Goal: Information Seeking & Learning: Understand process/instructions

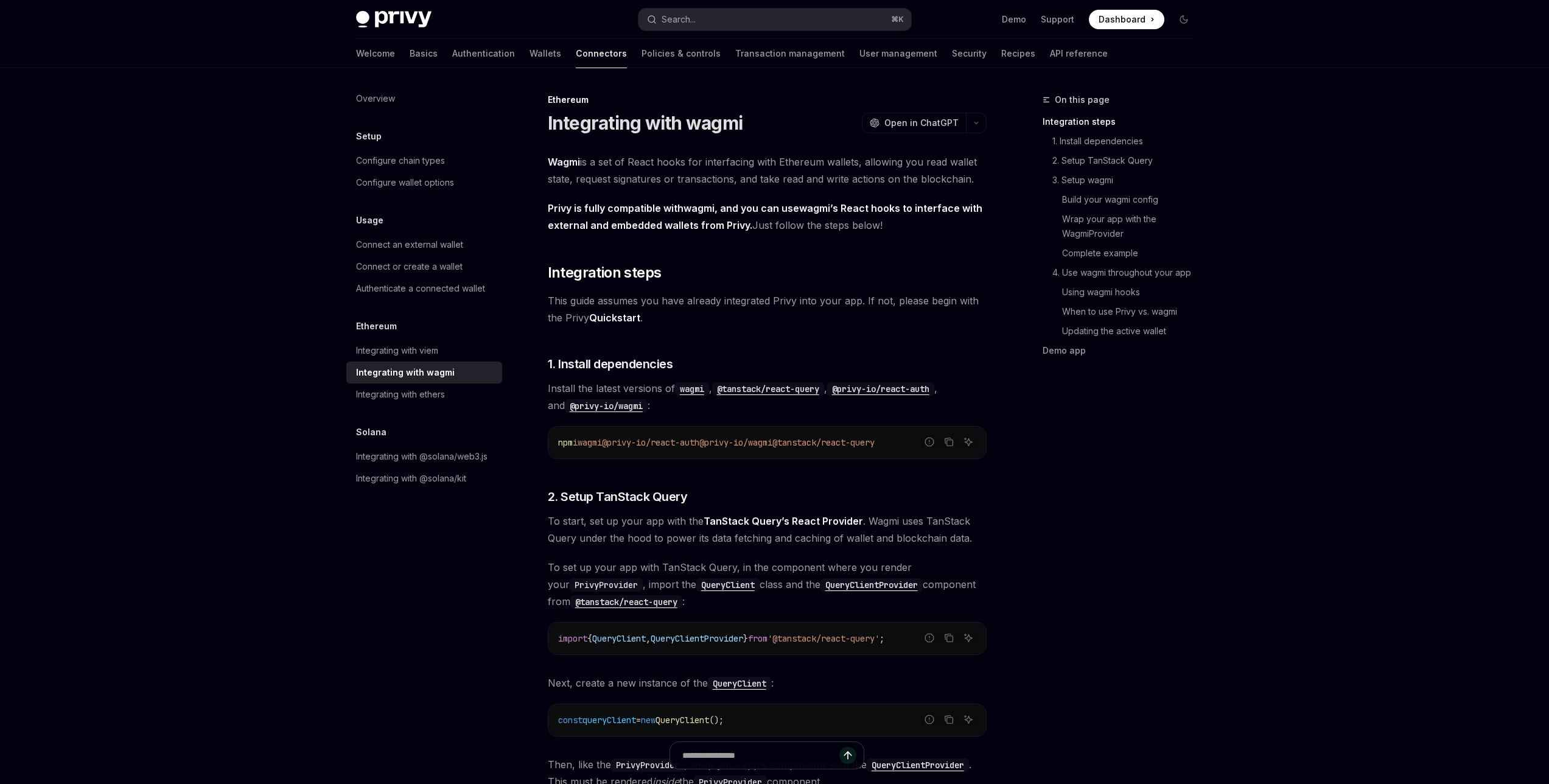
type textarea "*"
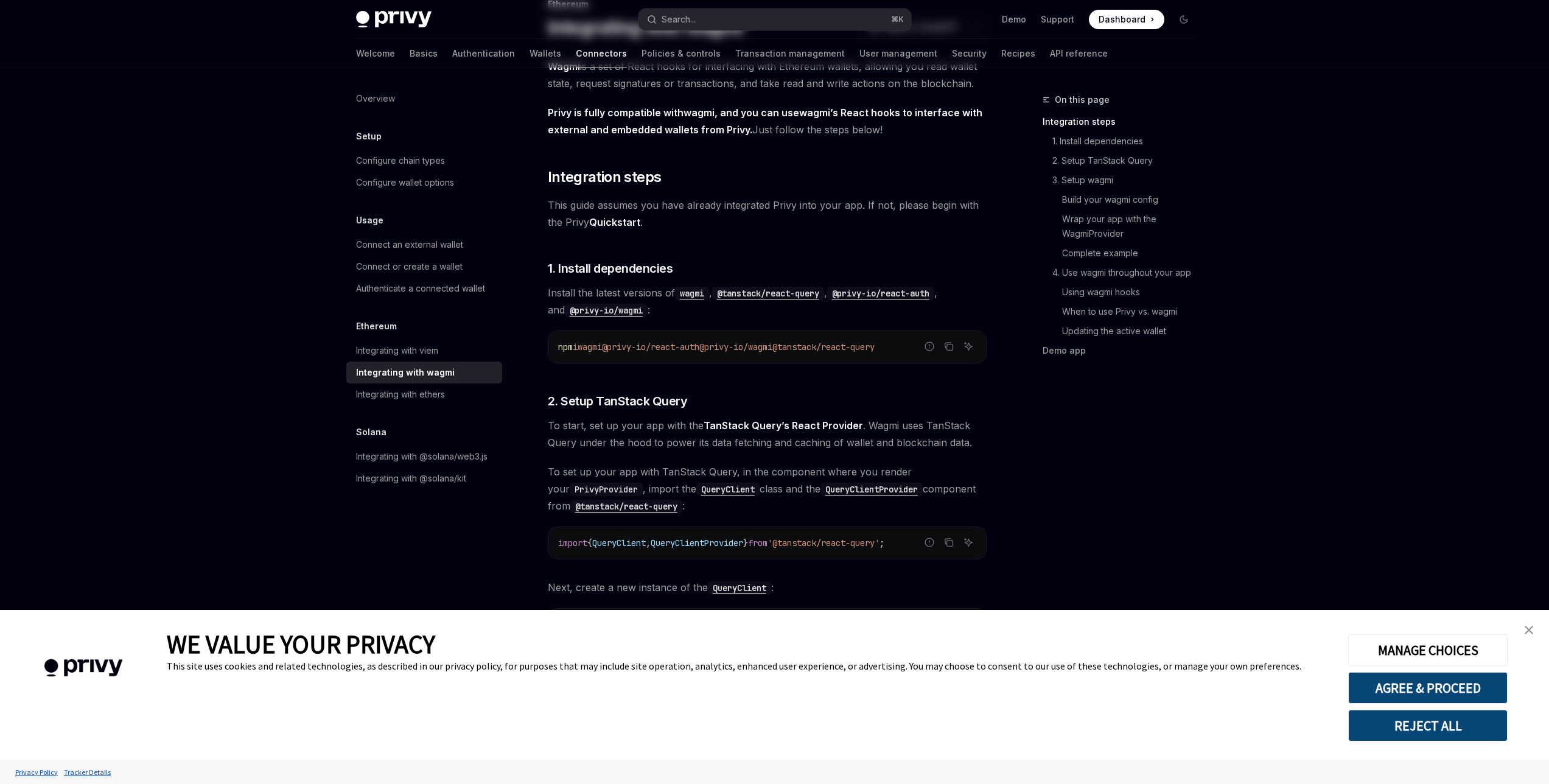
scroll to position [98, 0]
drag, startPoint x: 802, startPoint y: 343, endPoint x: 638, endPoint y: 344, distance: 164.0
click at [653, 343] on span "npm i wagmi @privy-io/react-auth @privy-io/wagmi @tanstack/react-query" at bounding box center [716, 345] width 317 height 11
click at [614, 346] on span "@privy-io/react-auth" at bounding box center [651, 345] width 98 height 11
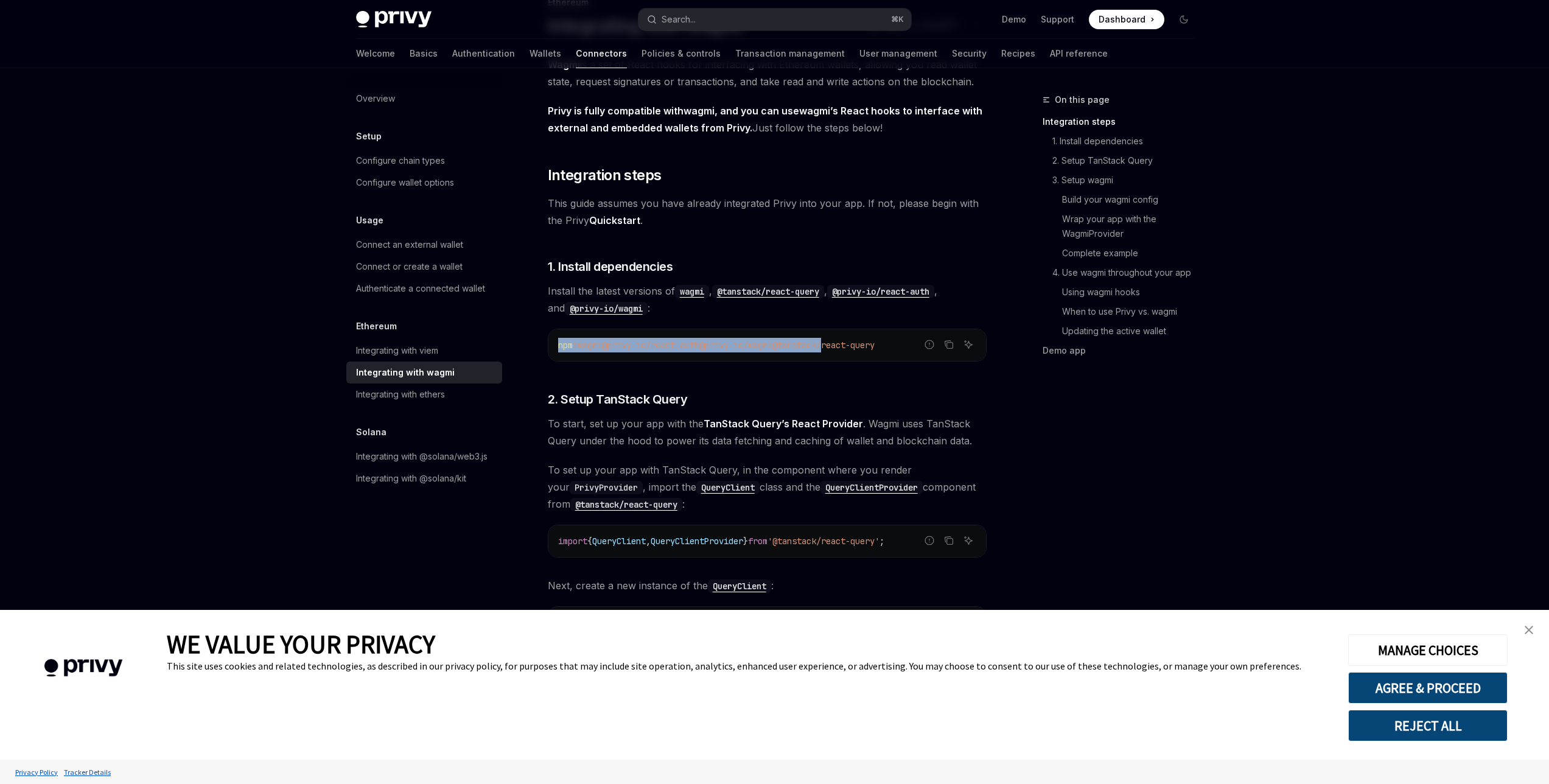
drag, startPoint x: 637, startPoint y: 346, endPoint x: 862, endPoint y: 348, distance: 225.0
click at [857, 347] on span "npm i wagmi @privy-io/react-auth @privy-io/wagmi @tanstack/react-query" at bounding box center [716, 345] width 317 height 11
click at [862, 348] on span "@tanstack/react-query" at bounding box center [823, 345] width 102 height 11
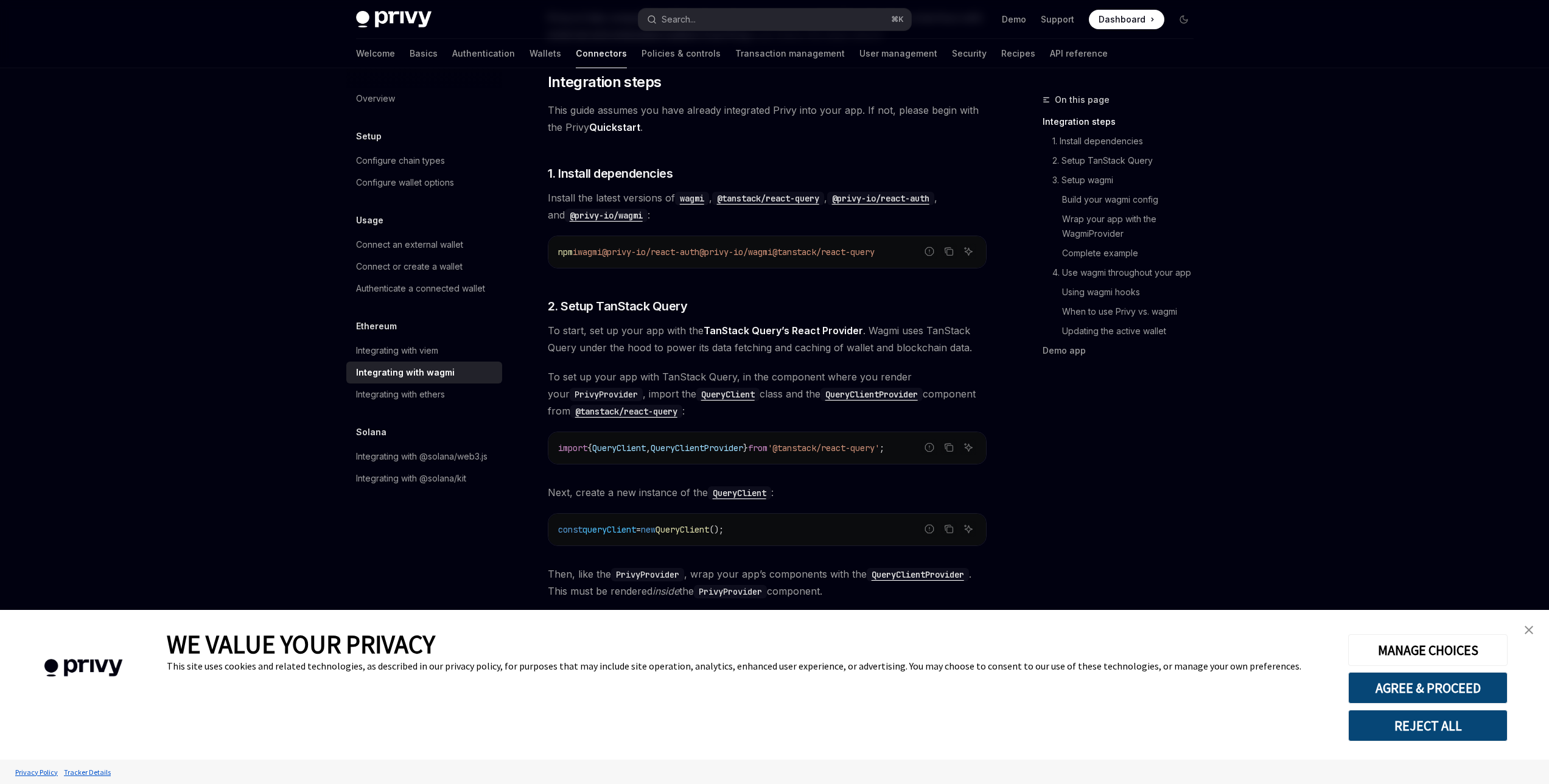
scroll to position [195, 0]
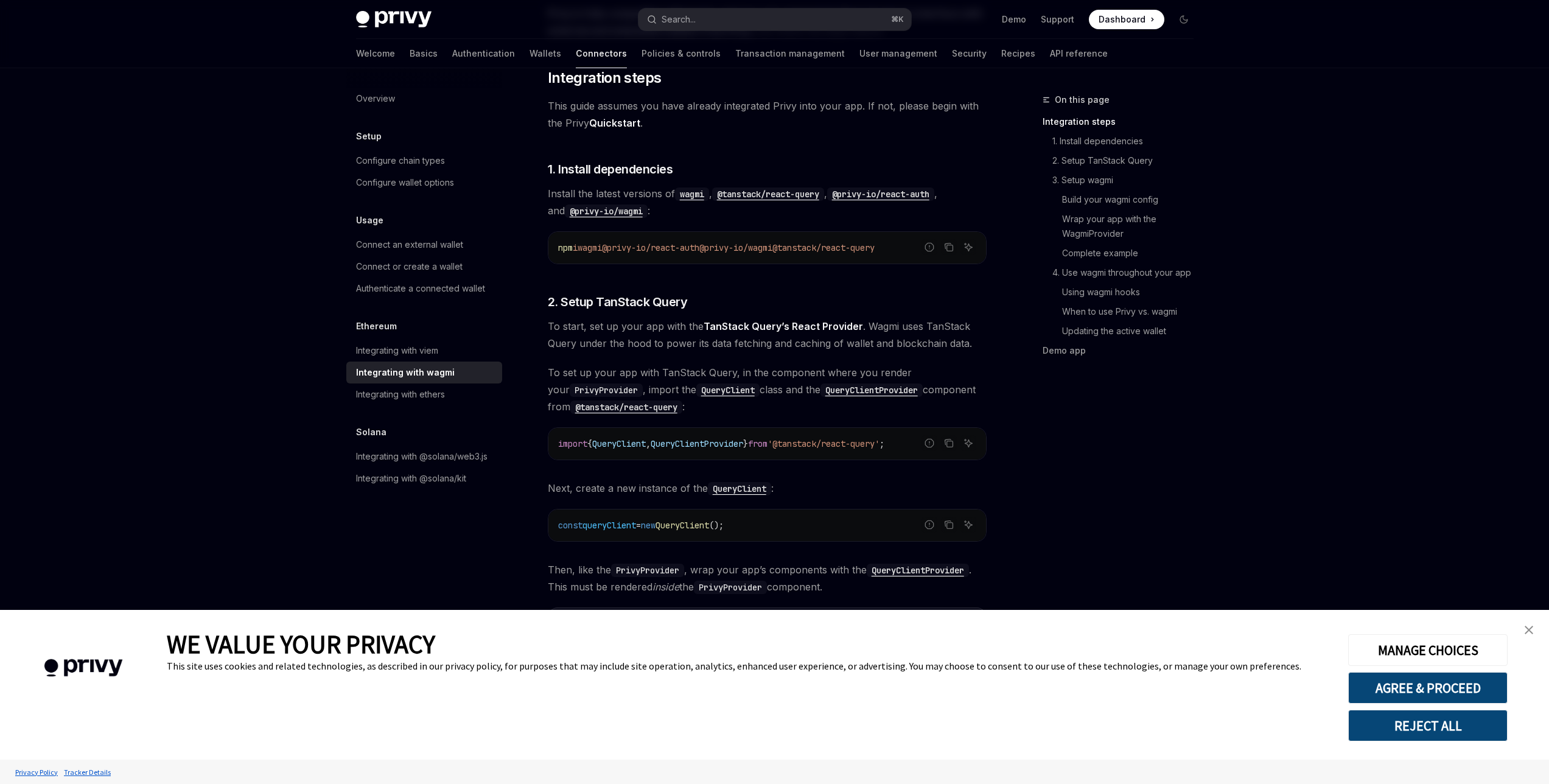
click at [1438, 725] on button "REJECT ALL" at bounding box center [1428, 726] width 160 height 31
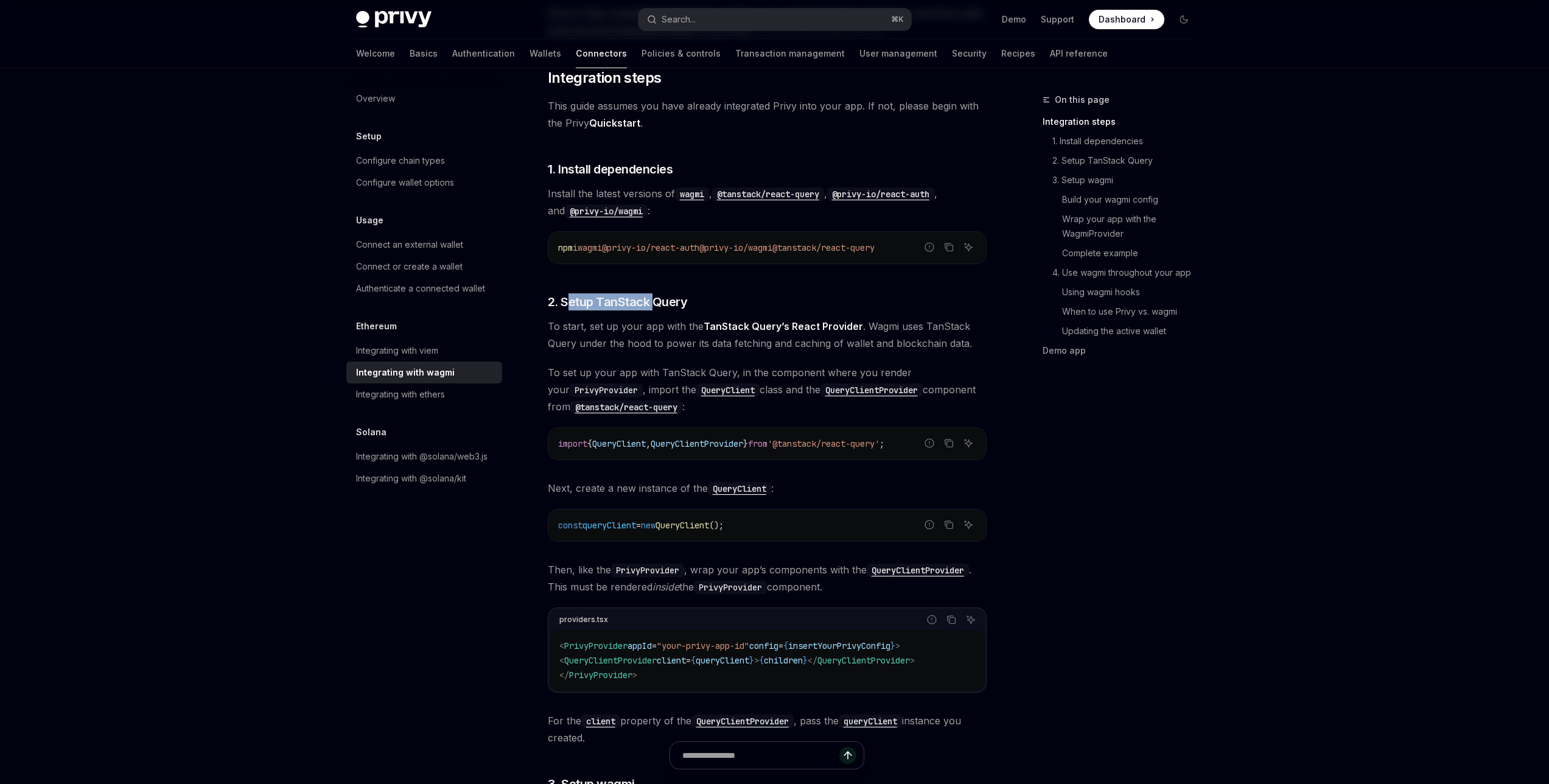
drag, startPoint x: 568, startPoint y: 304, endPoint x: 655, endPoint y: 307, distance: 87.1
click at [654, 306] on span "2. Setup TanStack Query" at bounding box center [617, 302] width 140 height 17
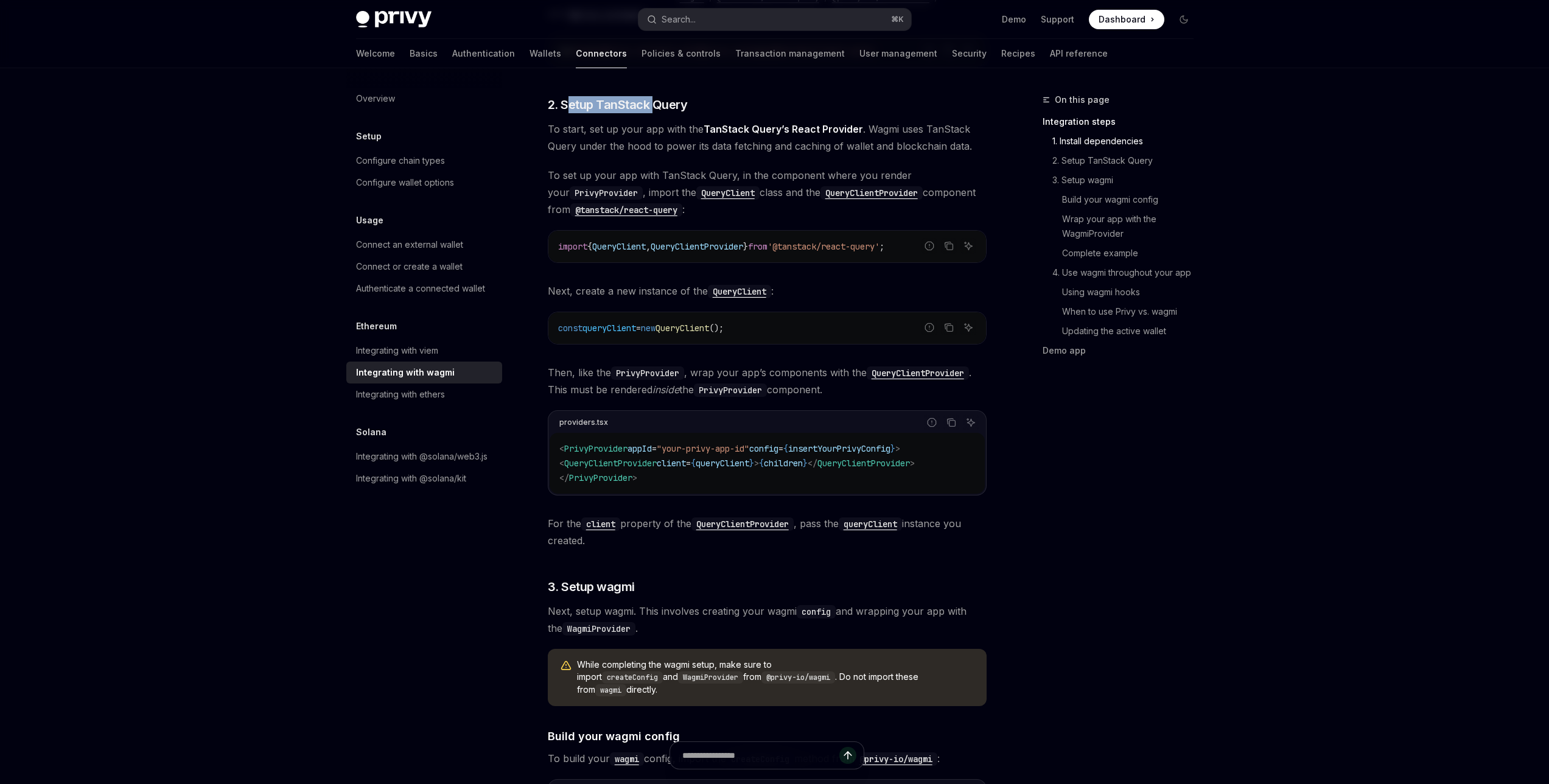
scroll to position [395, 0]
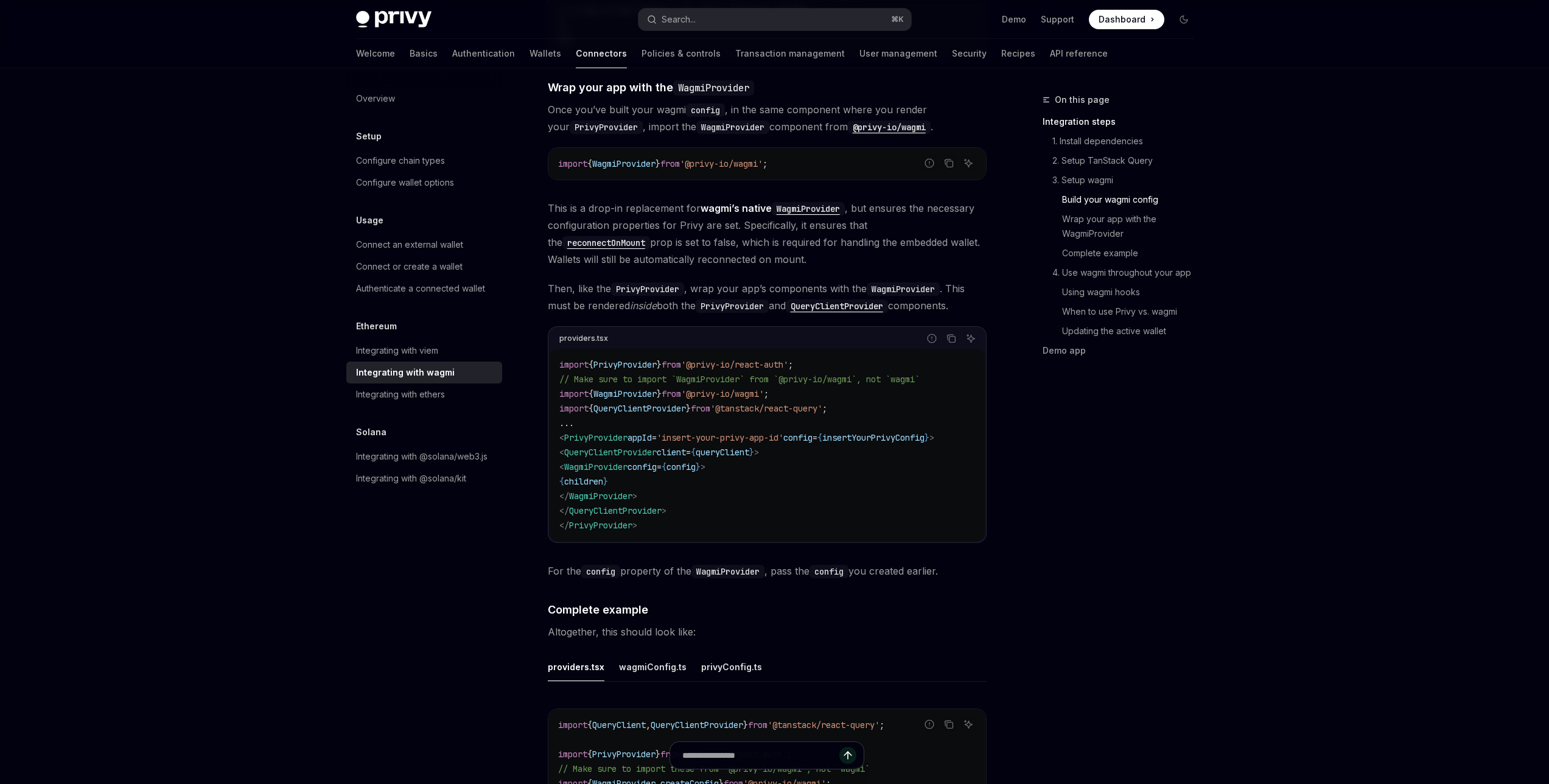
scroll to position [1661, 0]
drag, startPoint x: 680, startPoint y: 426, endPoint x: 691, endPoint y: 426, distance: 11.0
click at [685, 429] on span "< PrivyProvider appId = 'insert-your-privy-app-id' config = { insertYourPrivyCo…" at bounding box center [747, 434] width 375 height 11
click at [618, 442] on code "import { PrivyProvider } from '@privy-io/react-auth' ; // Make sure to import `…" at bounding box center [768, 441] width 416 height 175
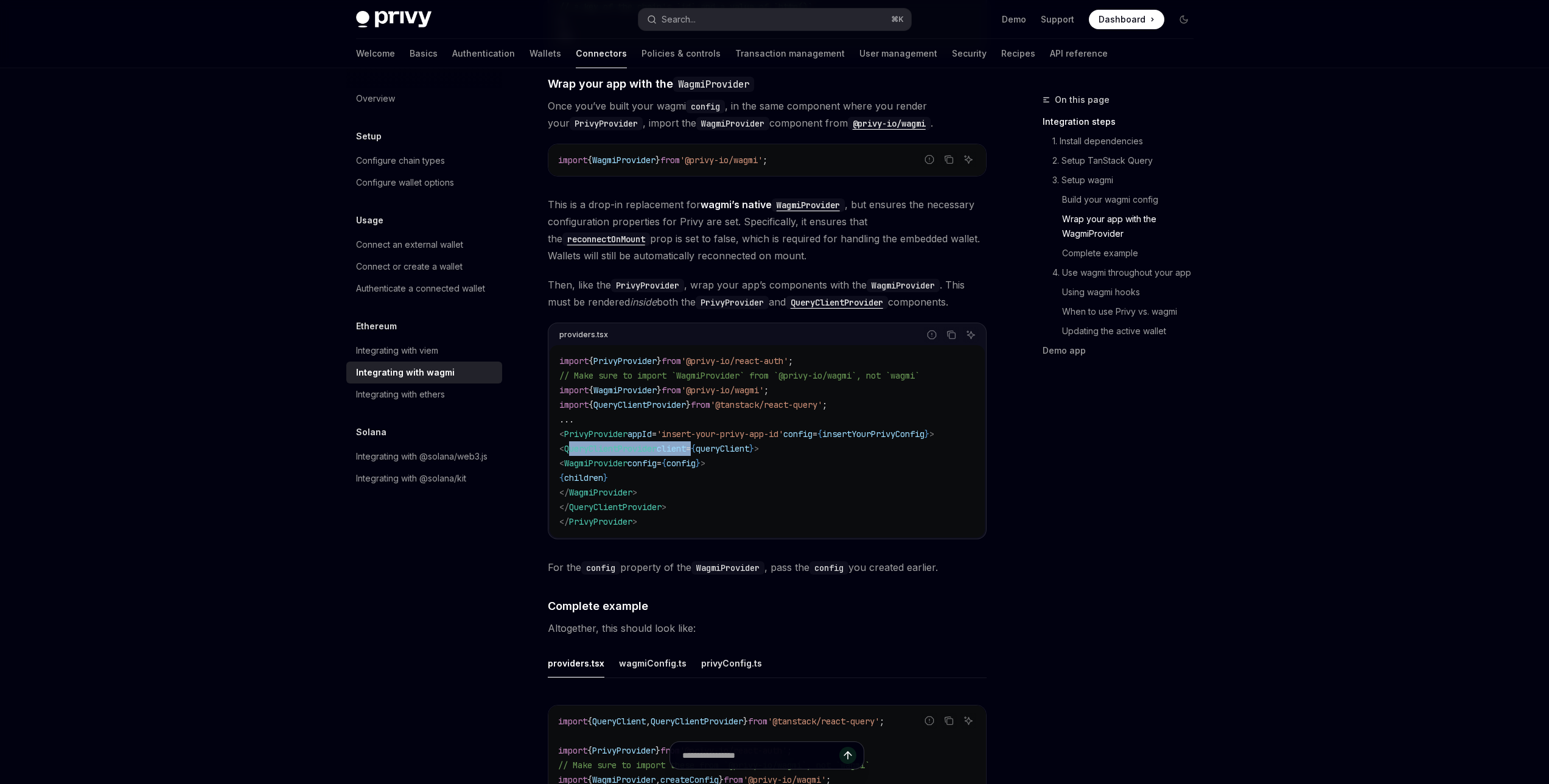
drag, startPoint x: 578, startPoint y: 438, endPoint x: 663, endPoint y: 456, distance: 86.9
click at [717, 442] on code "import { PrivyProvider } from '@privy-io/react-auth' ; // Make sure to import `…" at bounding box center [768, 441] width 416 height 175
click at [632, 458] on code "import { PrivyProvider } from '@privy-io/react-auth' ; // Make sure to import `…" at bounding box center [768, 441] width 416 height 175
drag, startPoint x: 591, startPoint y: 437, endPoint x: 788, endPoint y: 430, distance: 197.1
click at [788, 430] on code "import { PrivyProvider } from '@privy-io/react-auth' ; // Make sure to import `…" at bounding box center [768, 441] width 416 height 175
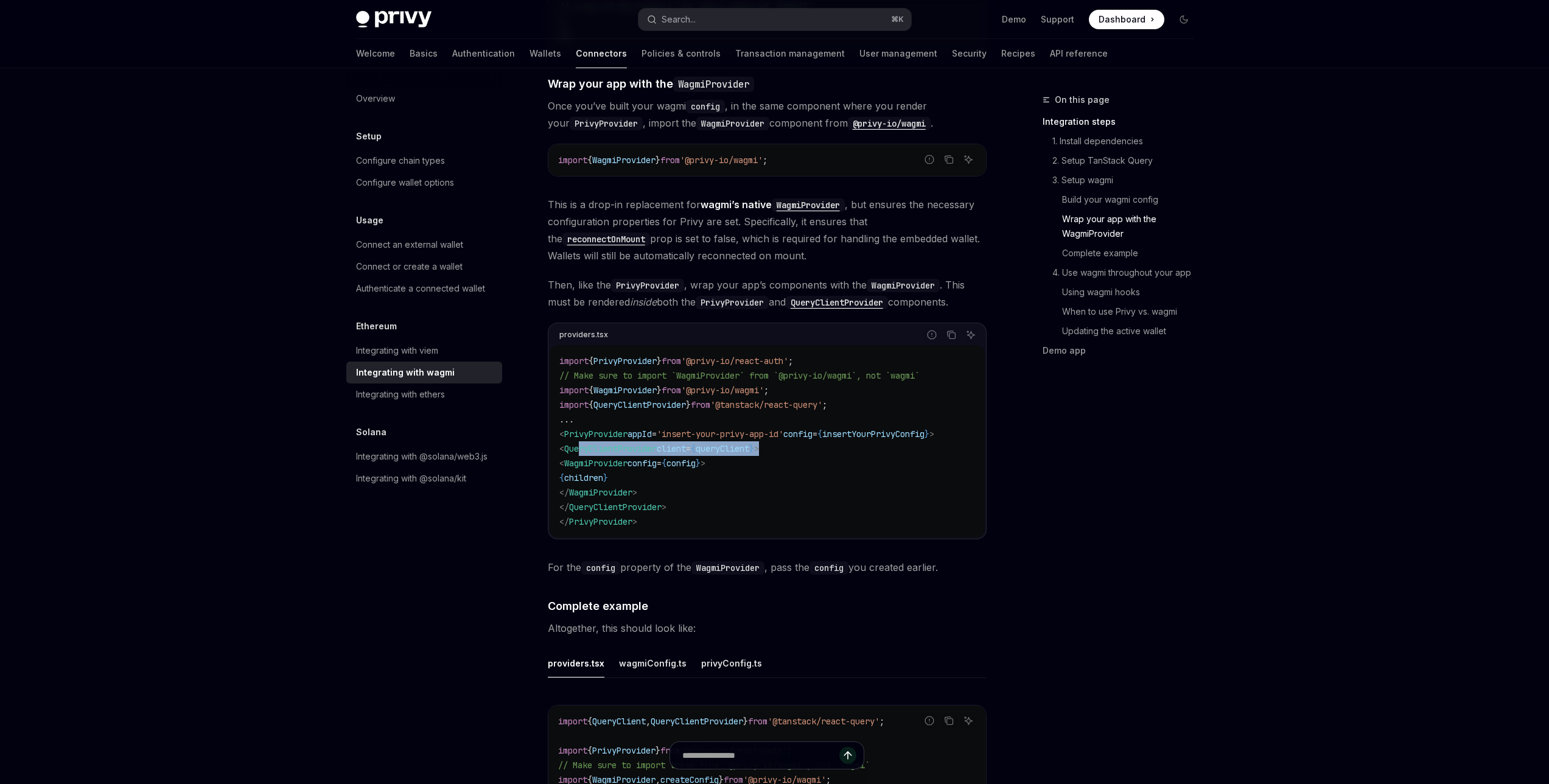
drag, startPoint x: 720, startPoint y: 433, endPoint x: 672, endPoint y: 402, distance: 57.1
click at [720, 444] on span "queryClient" at bounding box center [722, 449] width 53 height 11
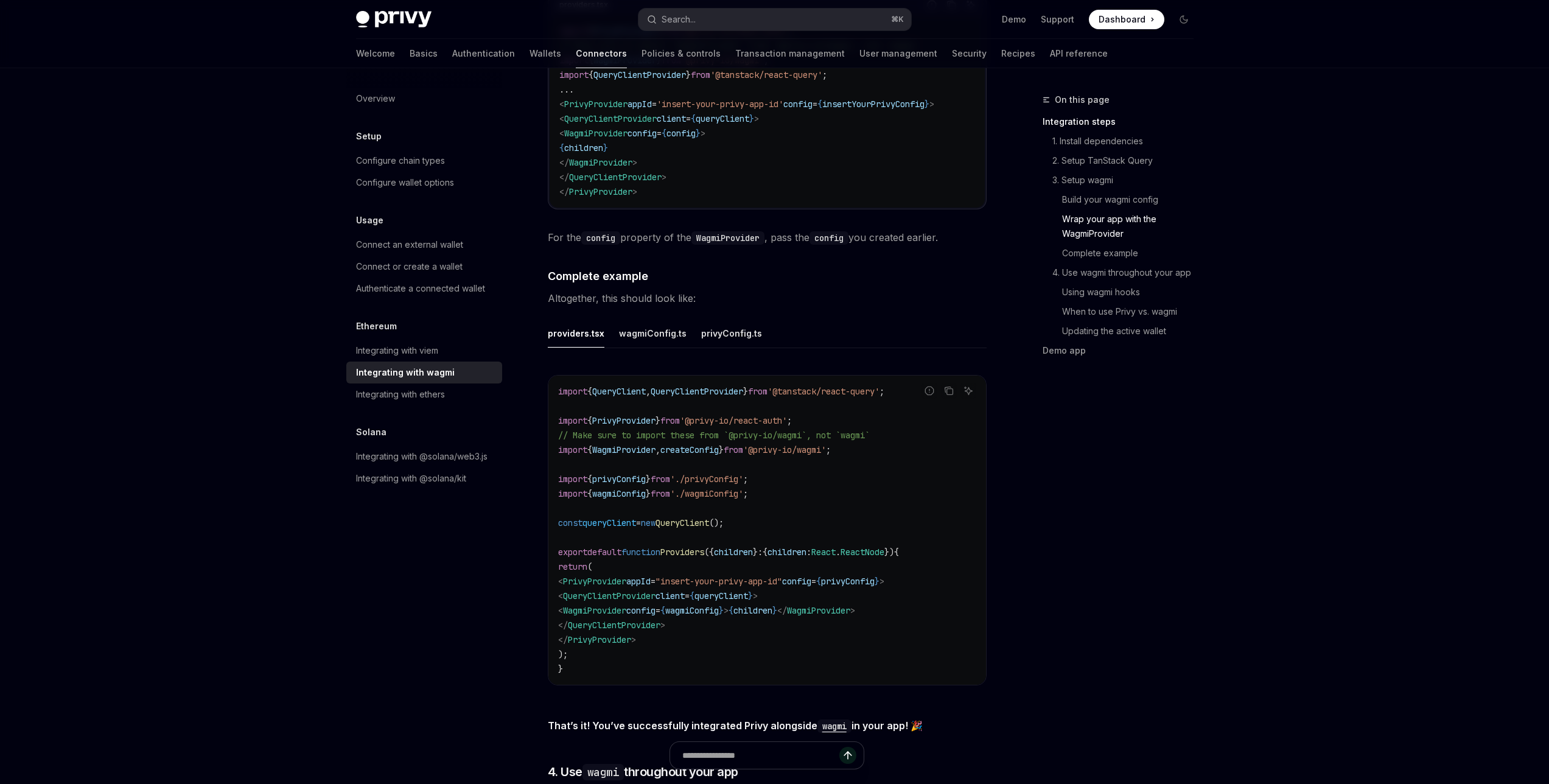
scroll to position [1996, 0]
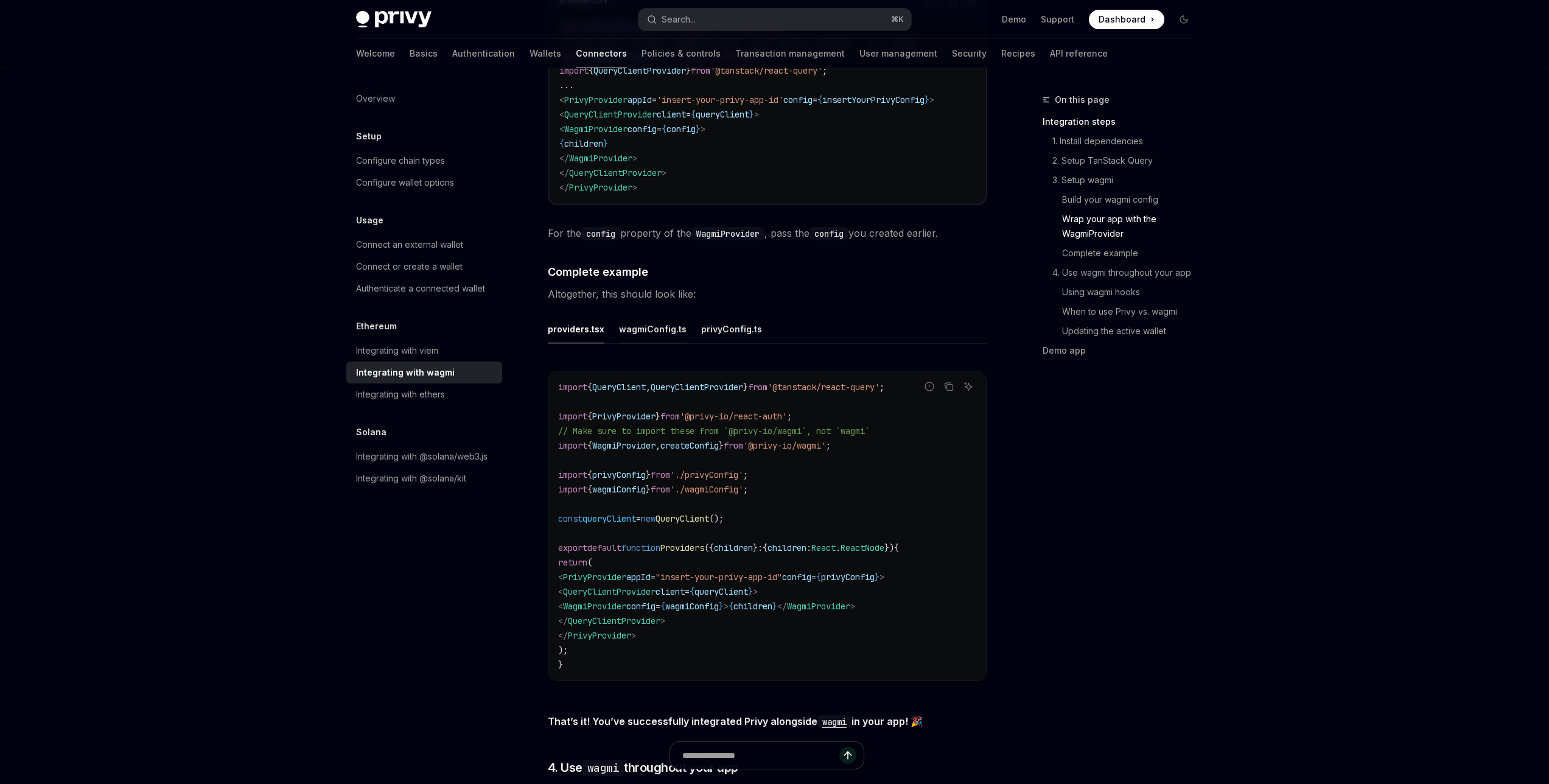
click at [681, 319] on div "wagmiConfig.ts" at bounding box center [652, 328] width 67 height 29
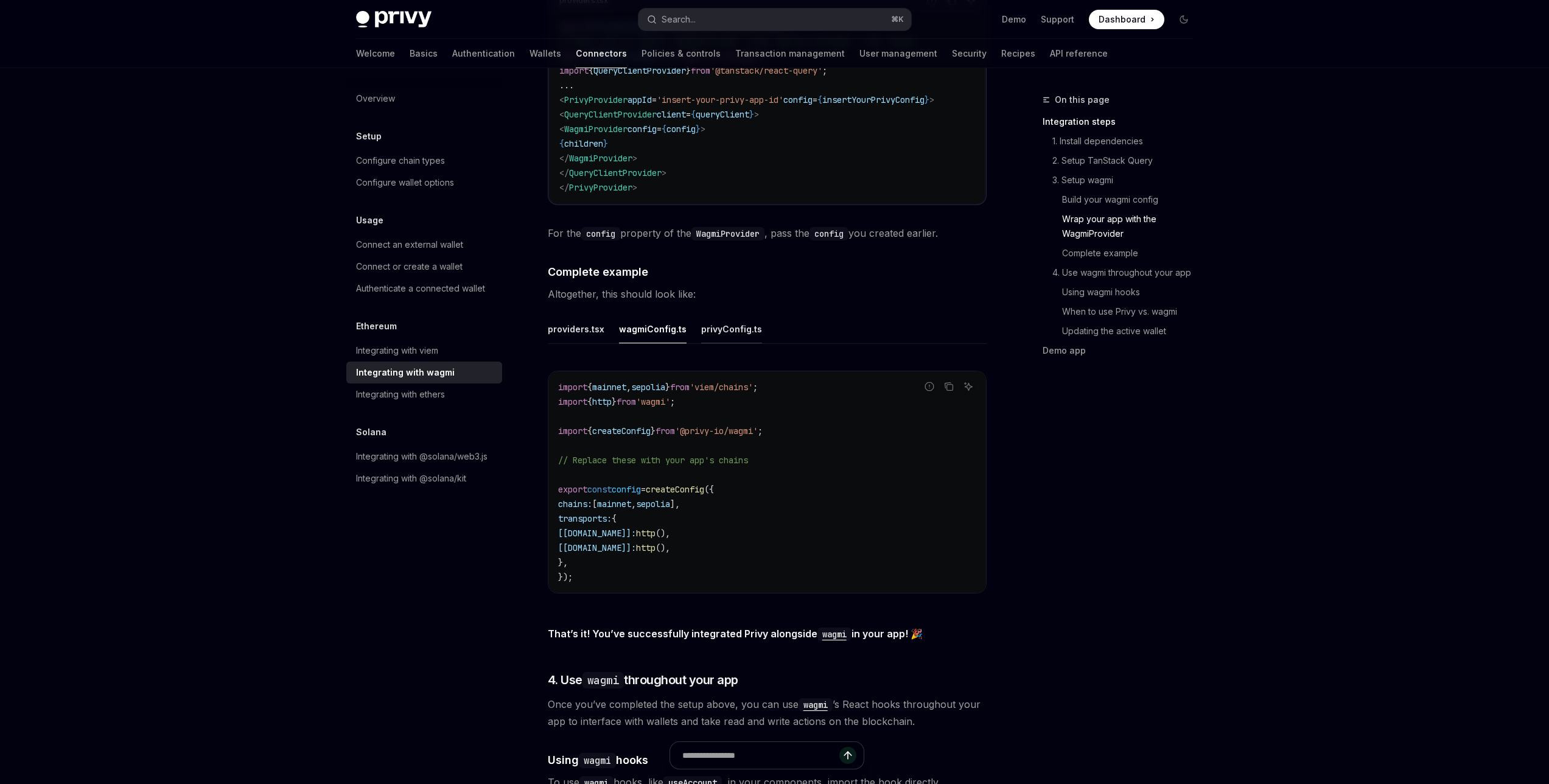
click at [711, 319] on div "privyConfig.ts" at bounding box center [732, 328] width 61 height 29
click at [672, 326] on div "wagmiConfig.ts" at bounding box center [652, 328] width 67 height 29
click at [599, 320] on div "providers.tsx" at bounding box center [575, 328] width 57 height 29
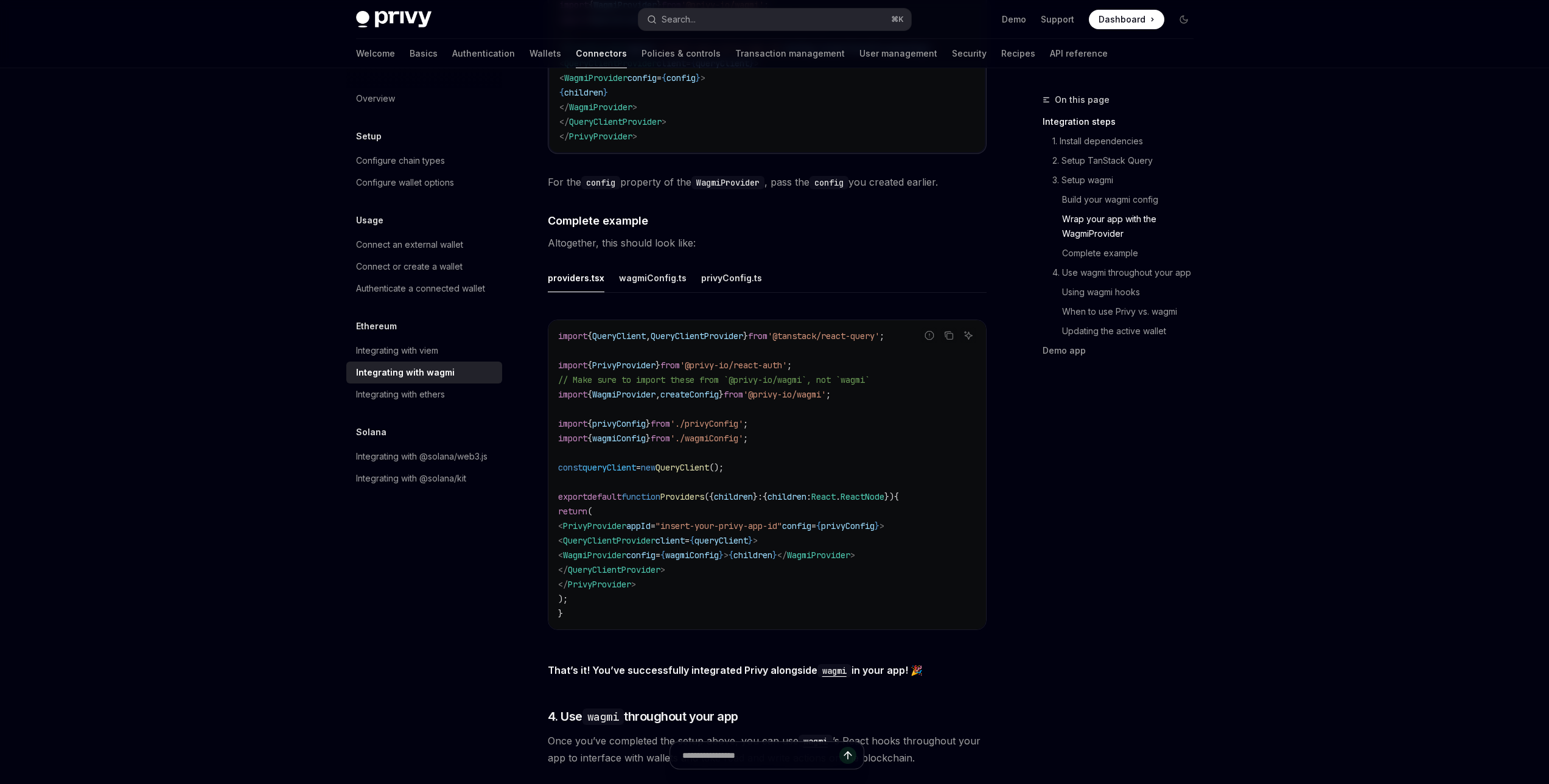
scroll to position [2055, 0]
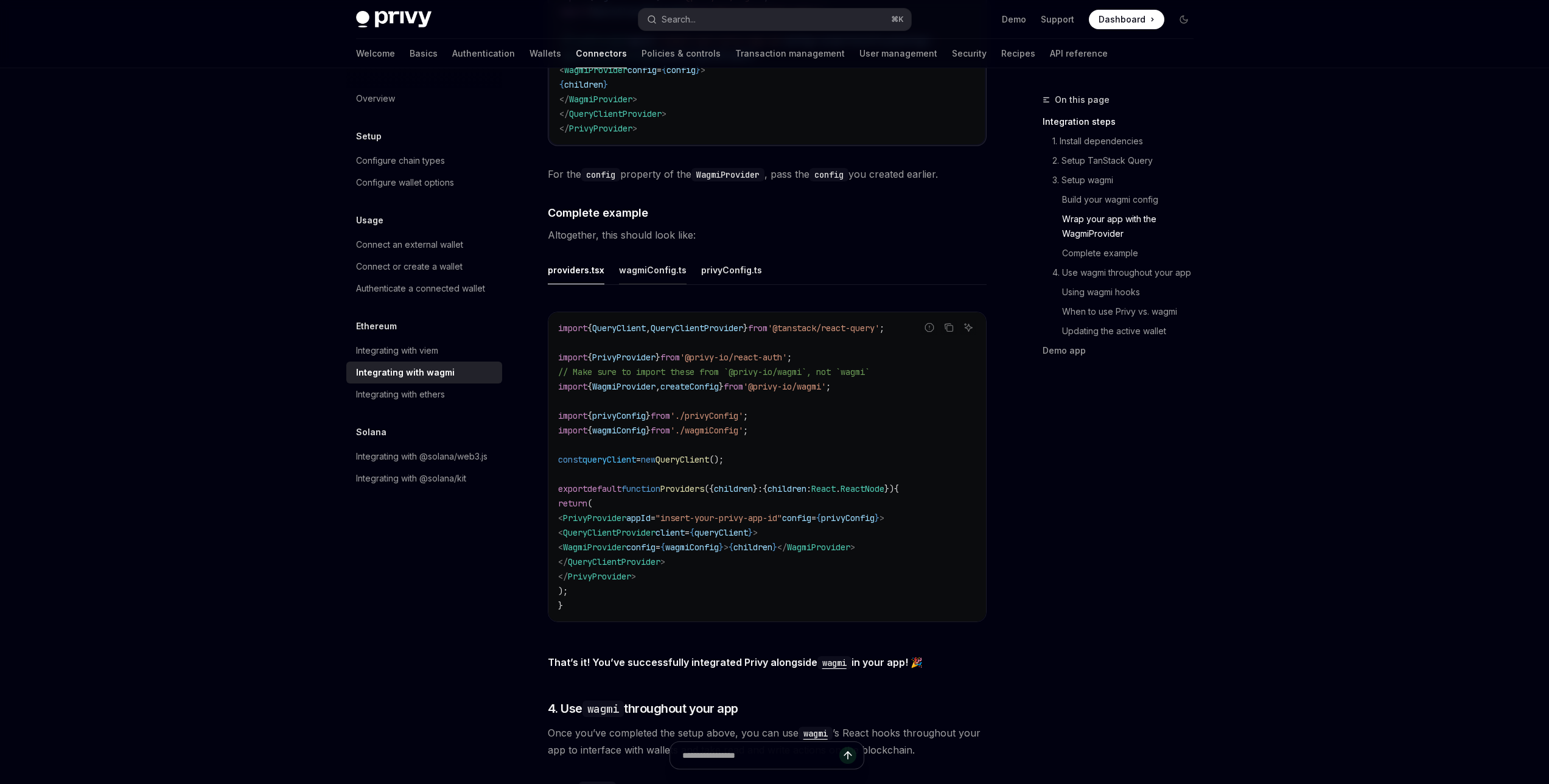
click at [645, 262] on div "wagmiConfig.ts" at bounding box center [652, 270] width 67 height 29
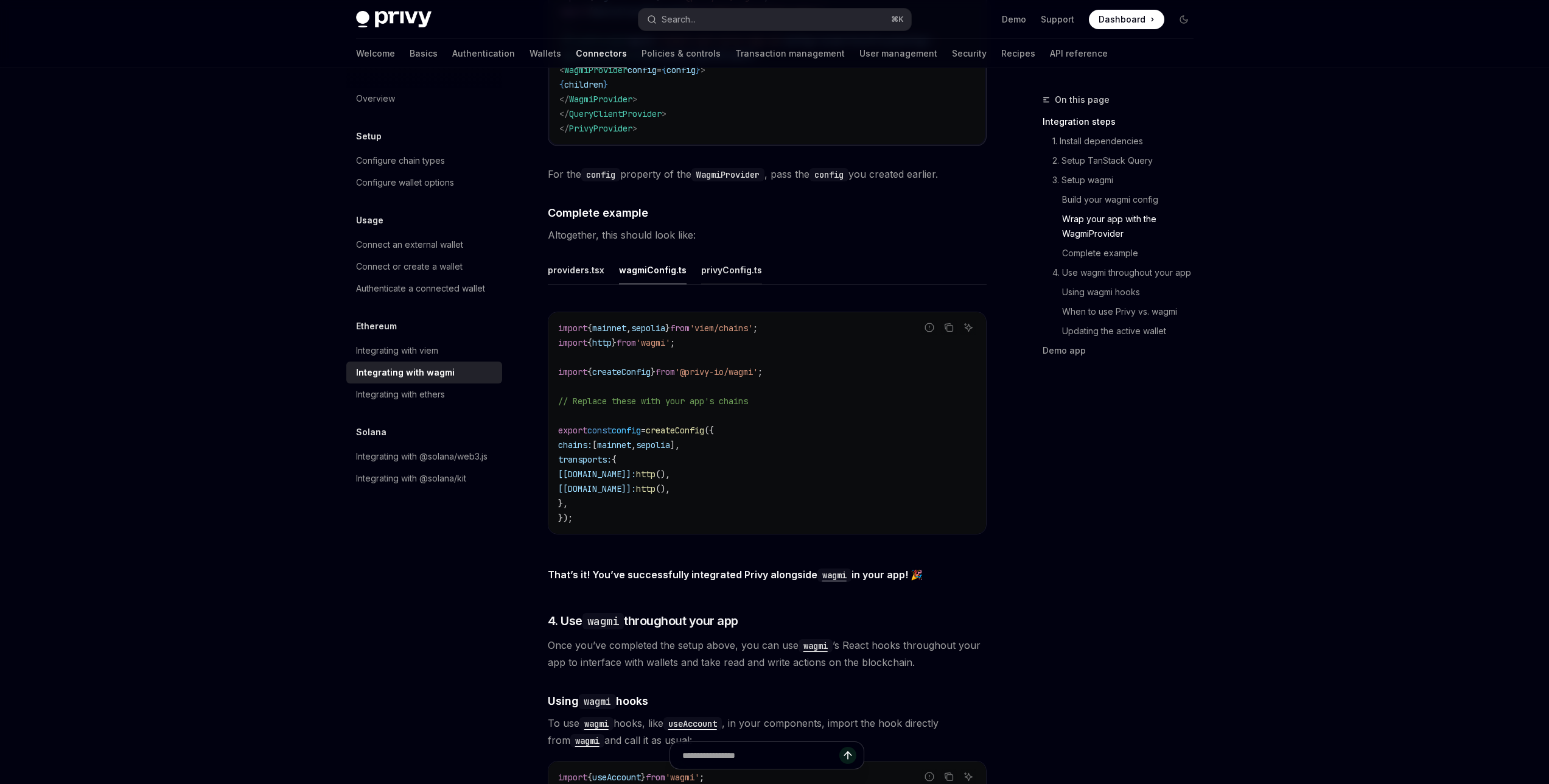
click at [720, 265] on div "privyConfig.ts" at bounding box center [732, 270] width 61 height 29
type textarea "*"
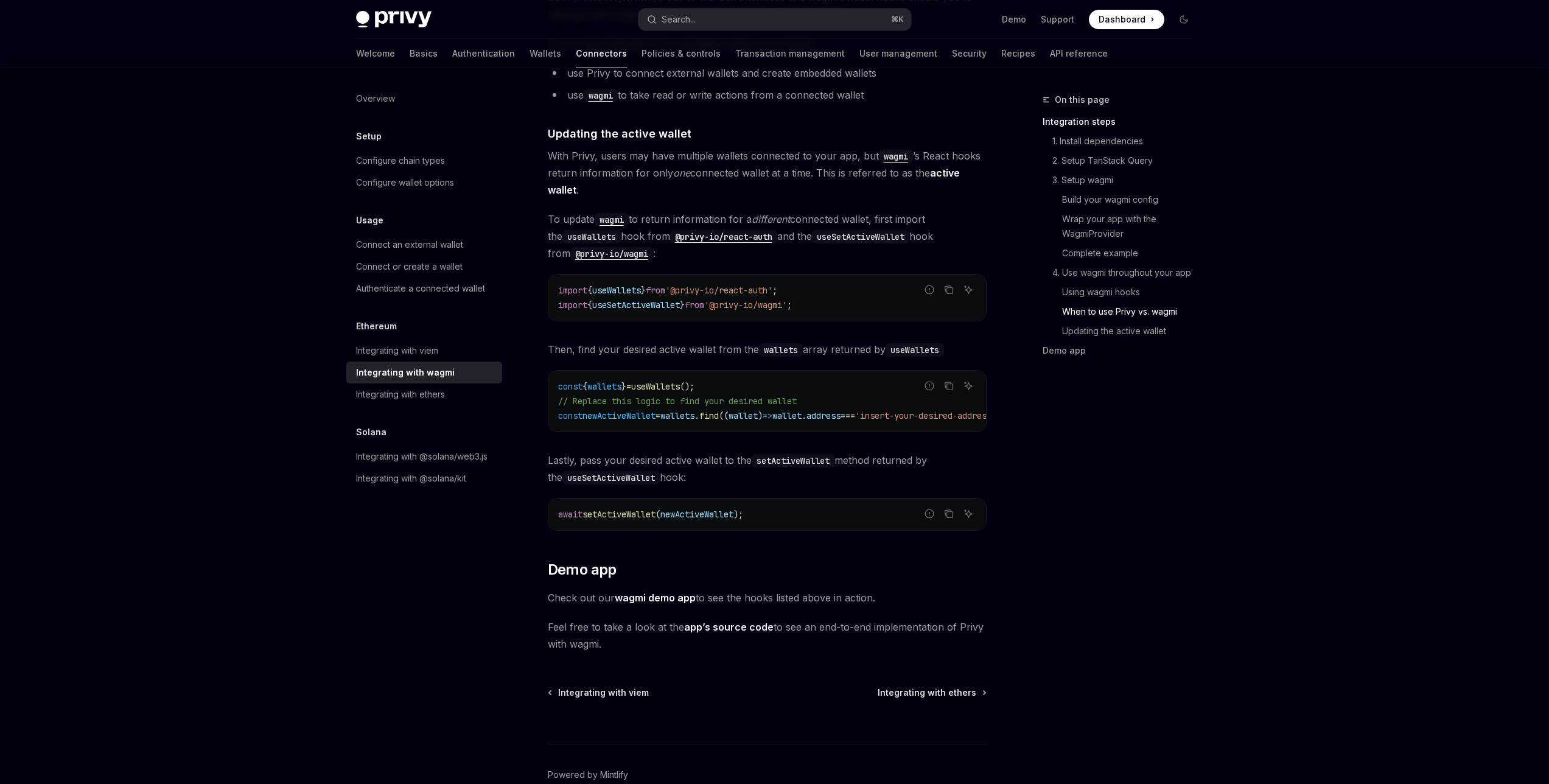
scroll to position [3113, 0]
